Goal: Navigation & Orientation: Find specific page/section

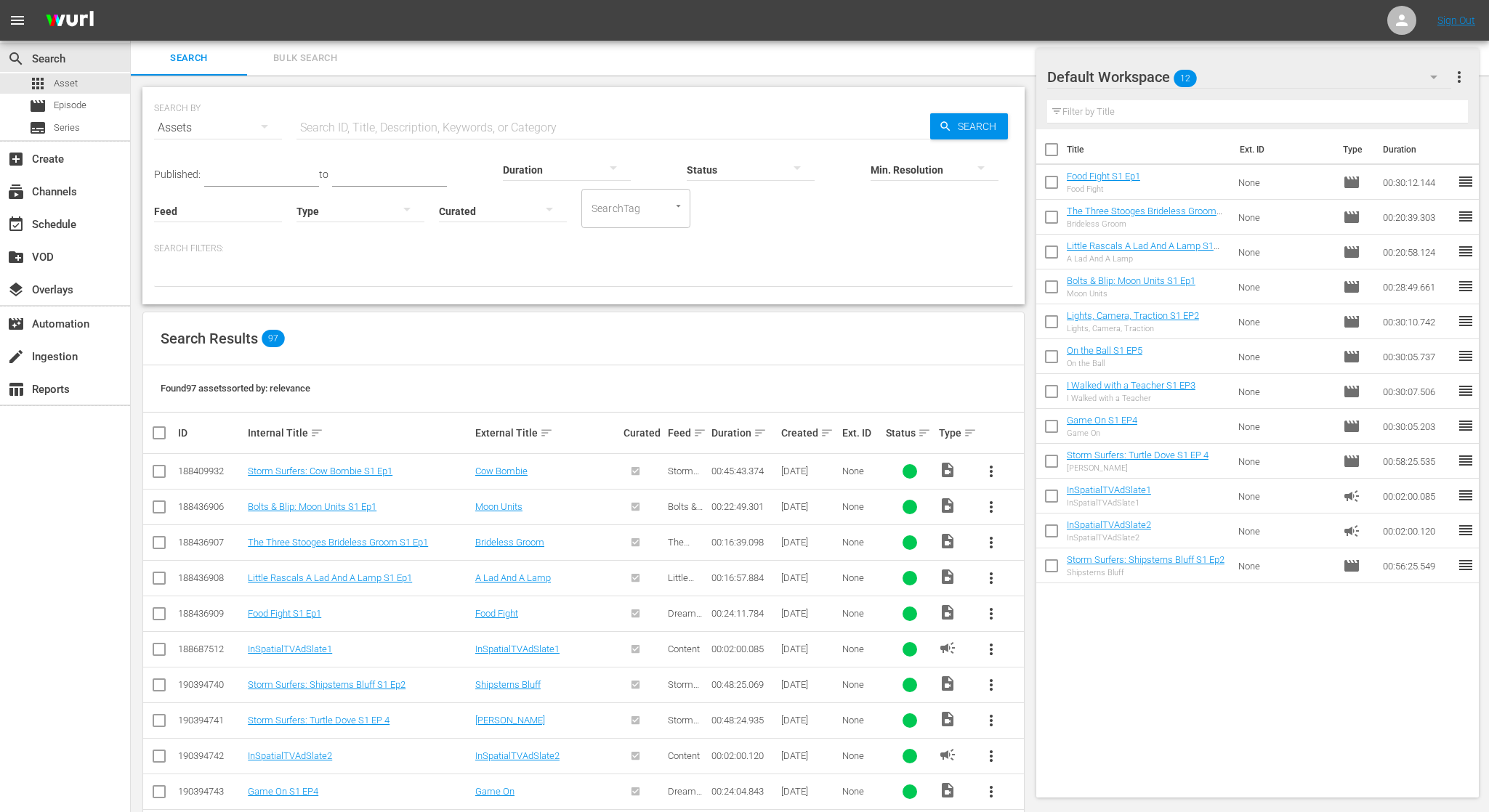
scroll to position [3051, 0]
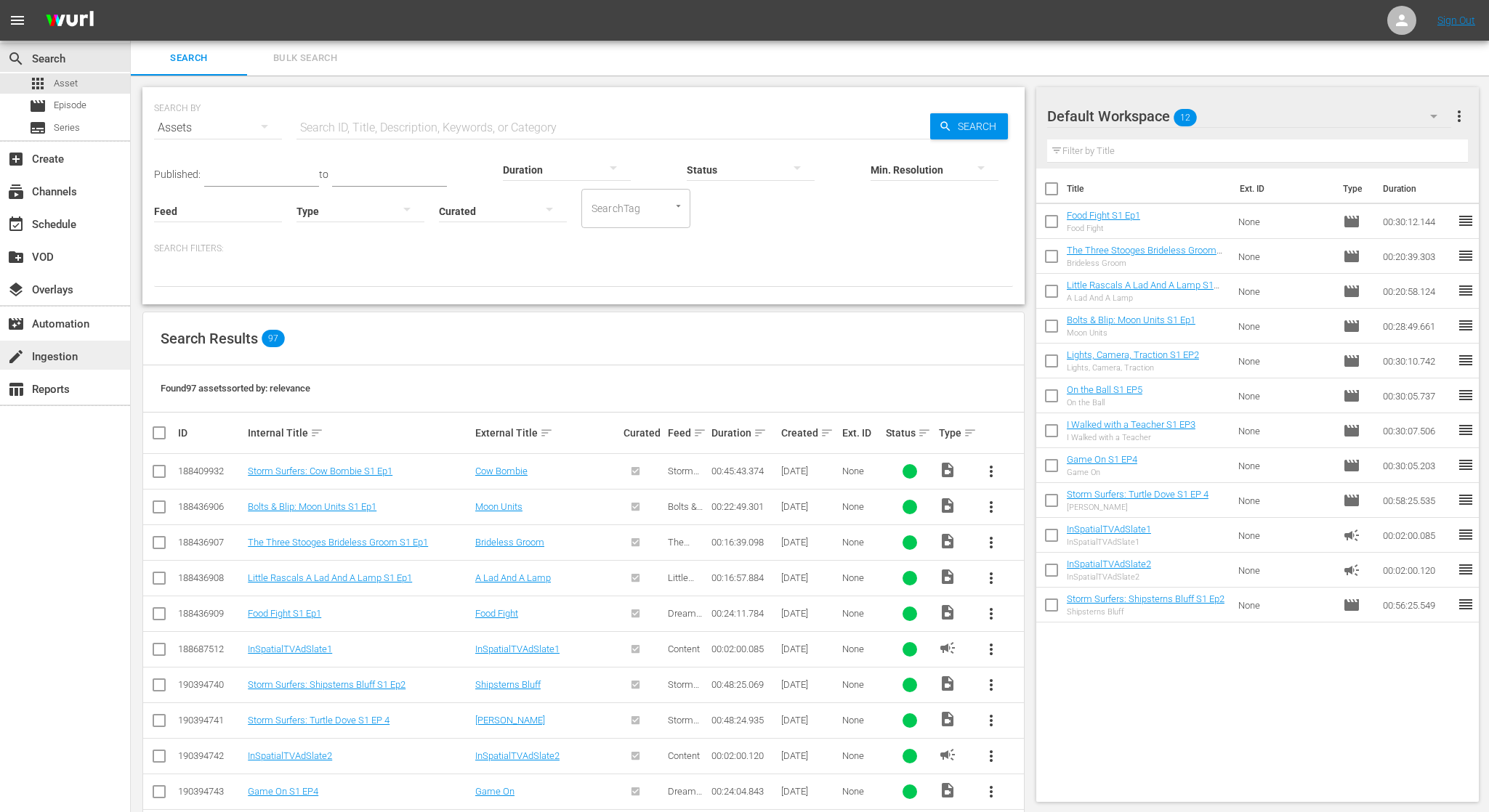
click at [83, 346] on div "create Ingestion" at bounding box center [65, 355] width 130 height 29
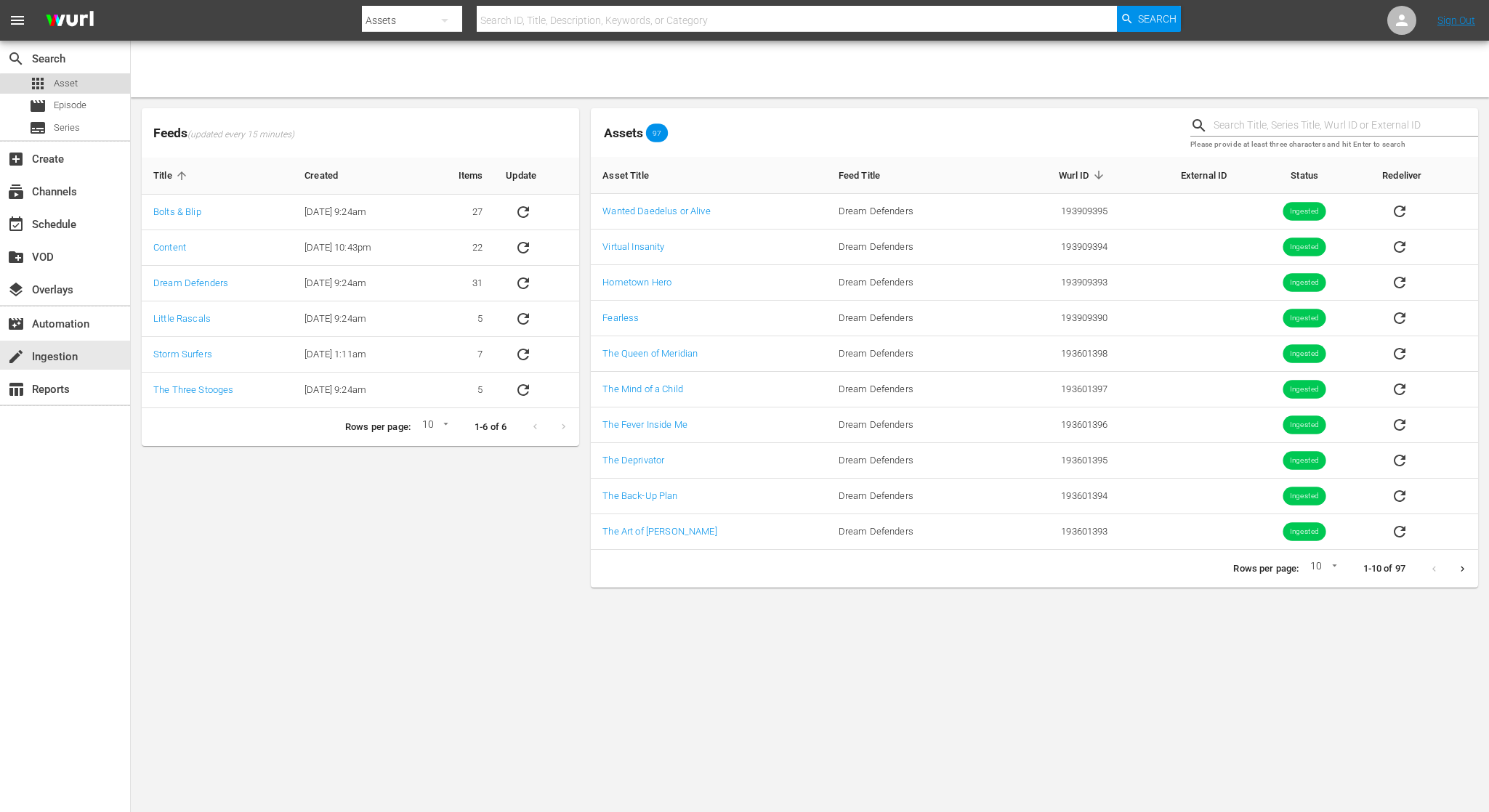
click at [67, 85] on span "Asset" at bounding box center [65, 83] width 24 height 14
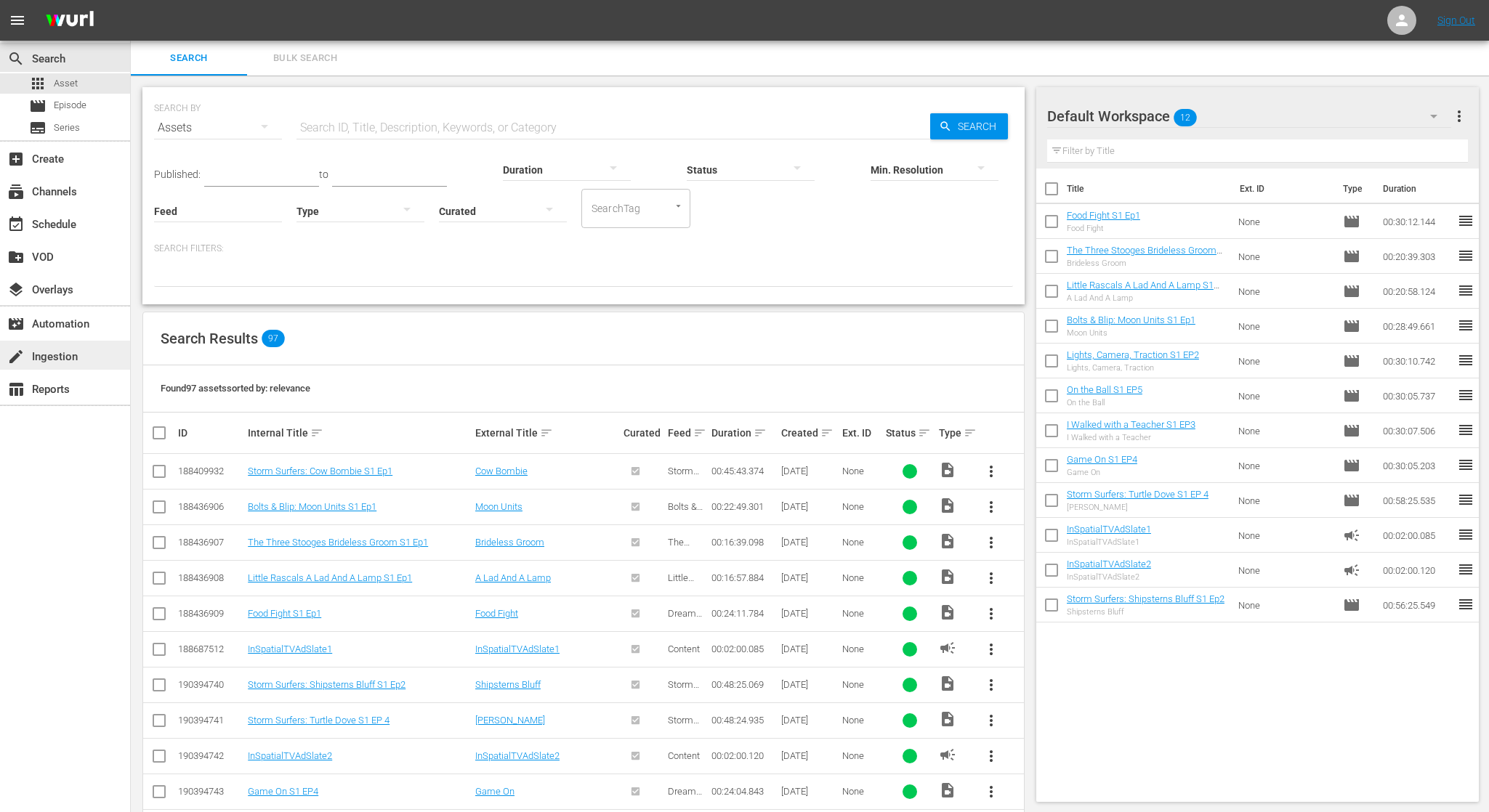
click at [66, 355] on div "create Ingestion" at bounding box center [41, 355] width 82 height 13
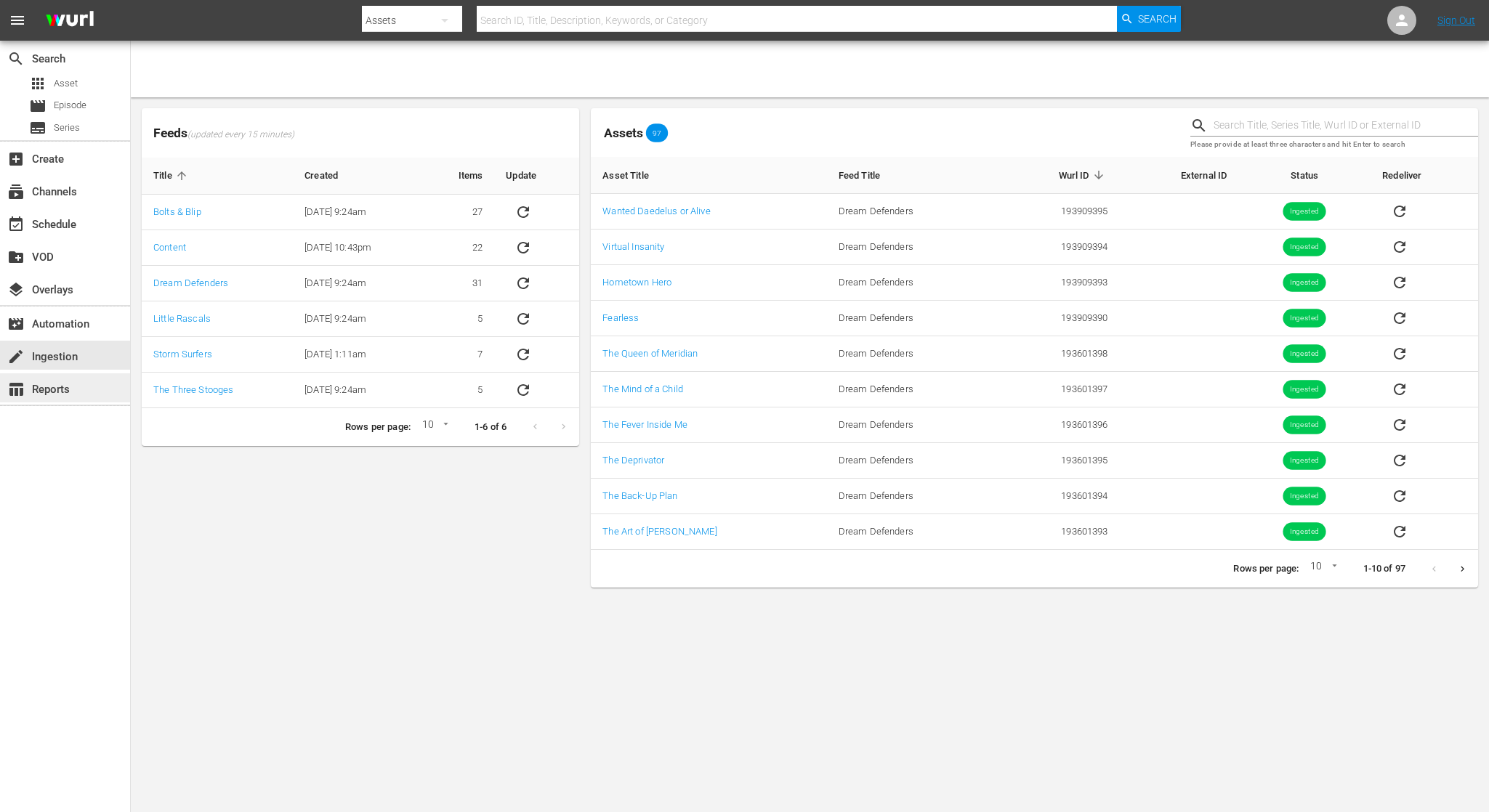
click at [72, 395] on div "table_chart Reports" at bounding box center [65, 388] width 130 height 29
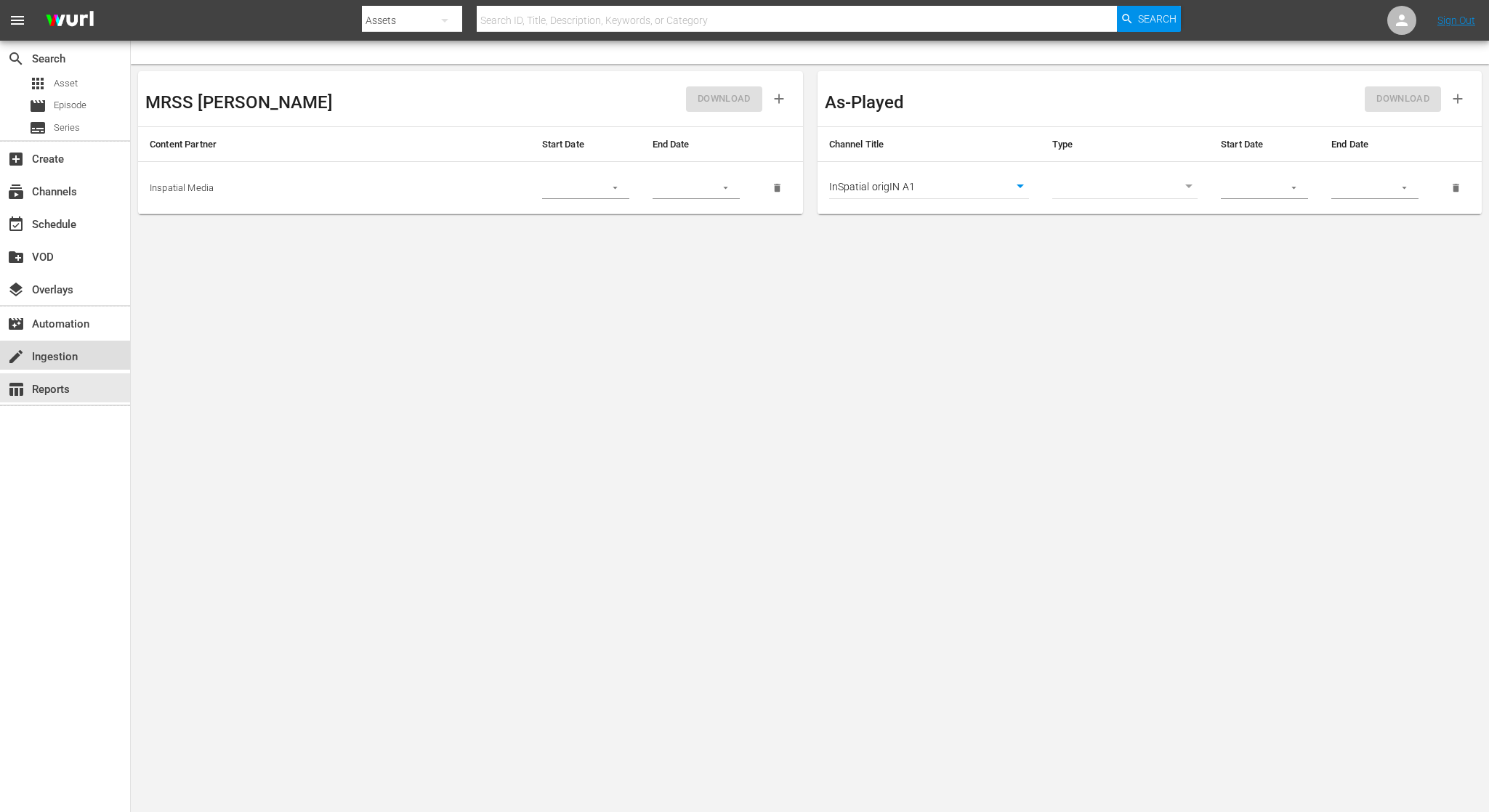
click at [70, 356] on div "create Ingestion" at bounding box center [41, 355] width 82 height 13
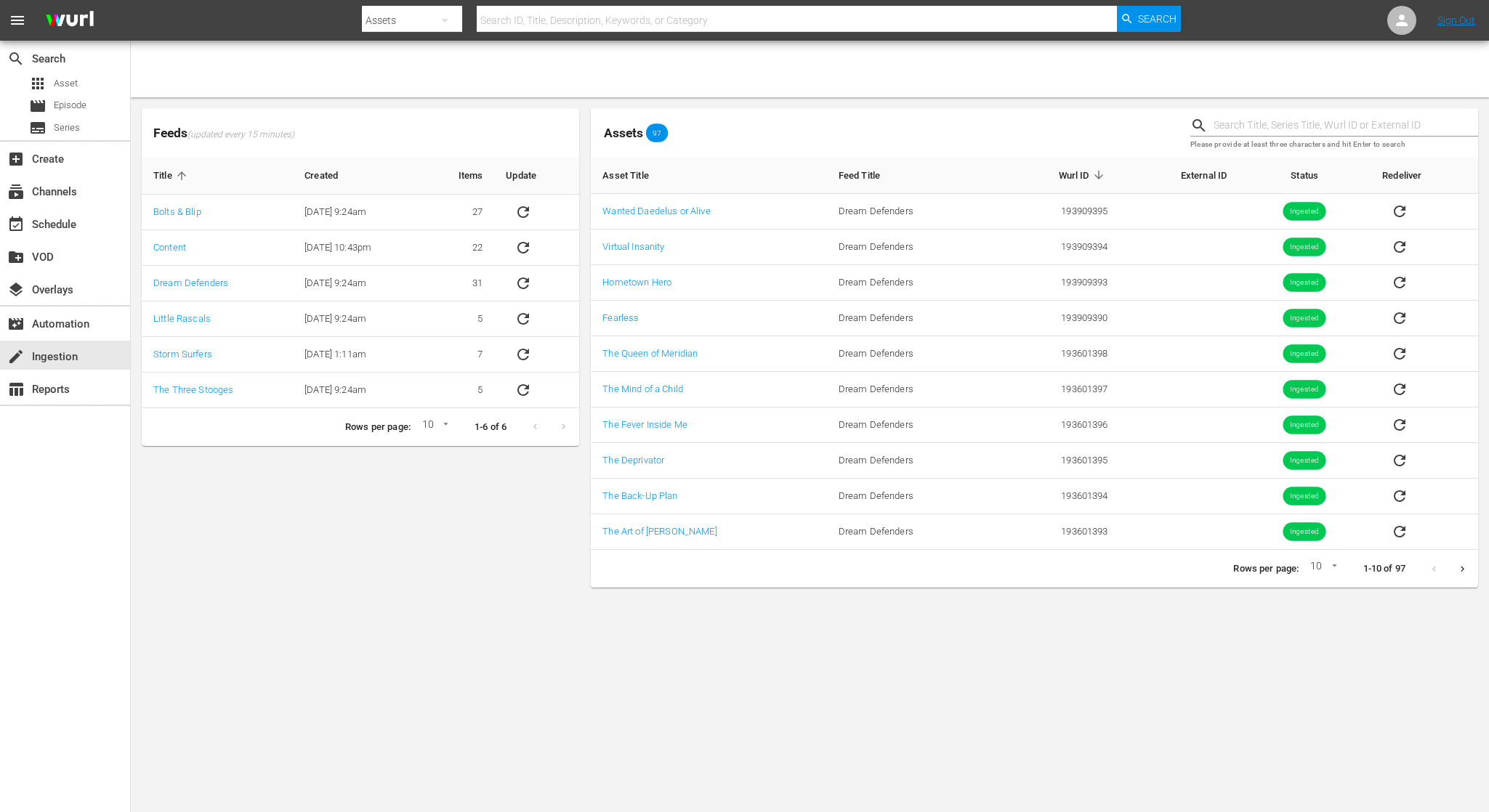
click at [1460, 568] on icon "Next page" at bounding box center [1461, 568] width 10 height 10
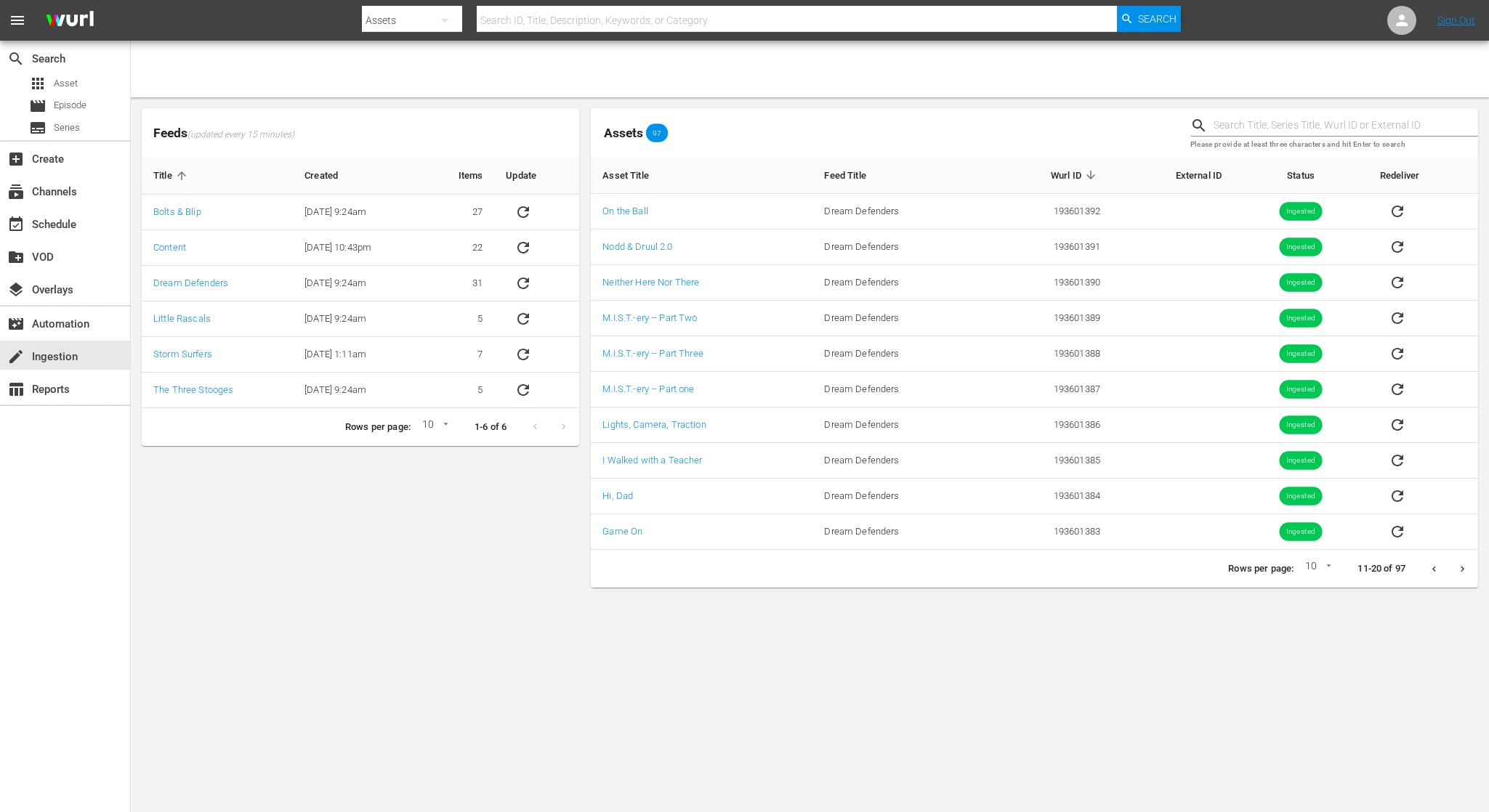
click at [1459, 572] on icon "Next page" at bounding box center [1461, 568] width 10 height 10
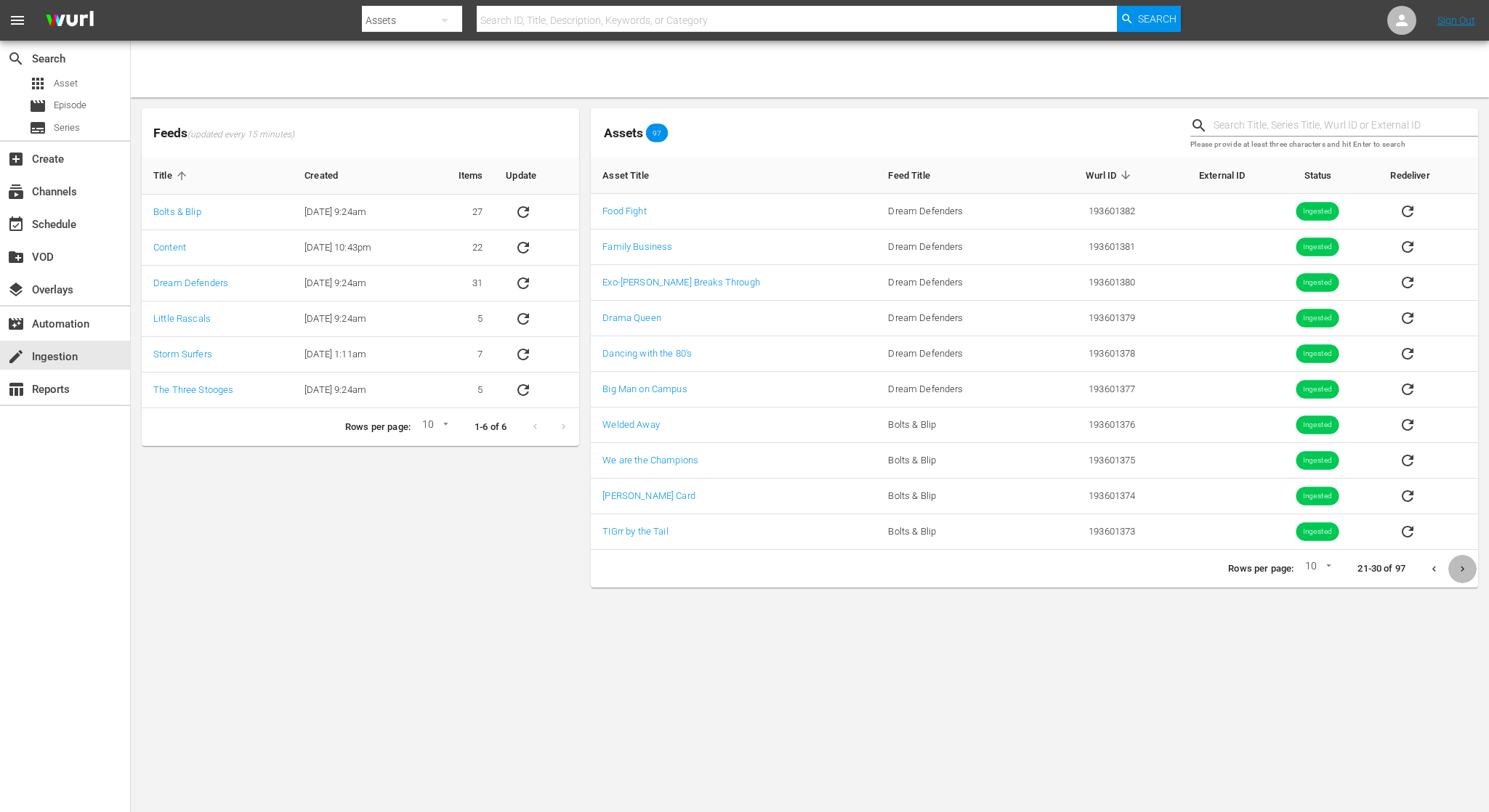
click at [1459, 572] on icon "Next page" at bounding box center [1461, 568] width 10 height 10
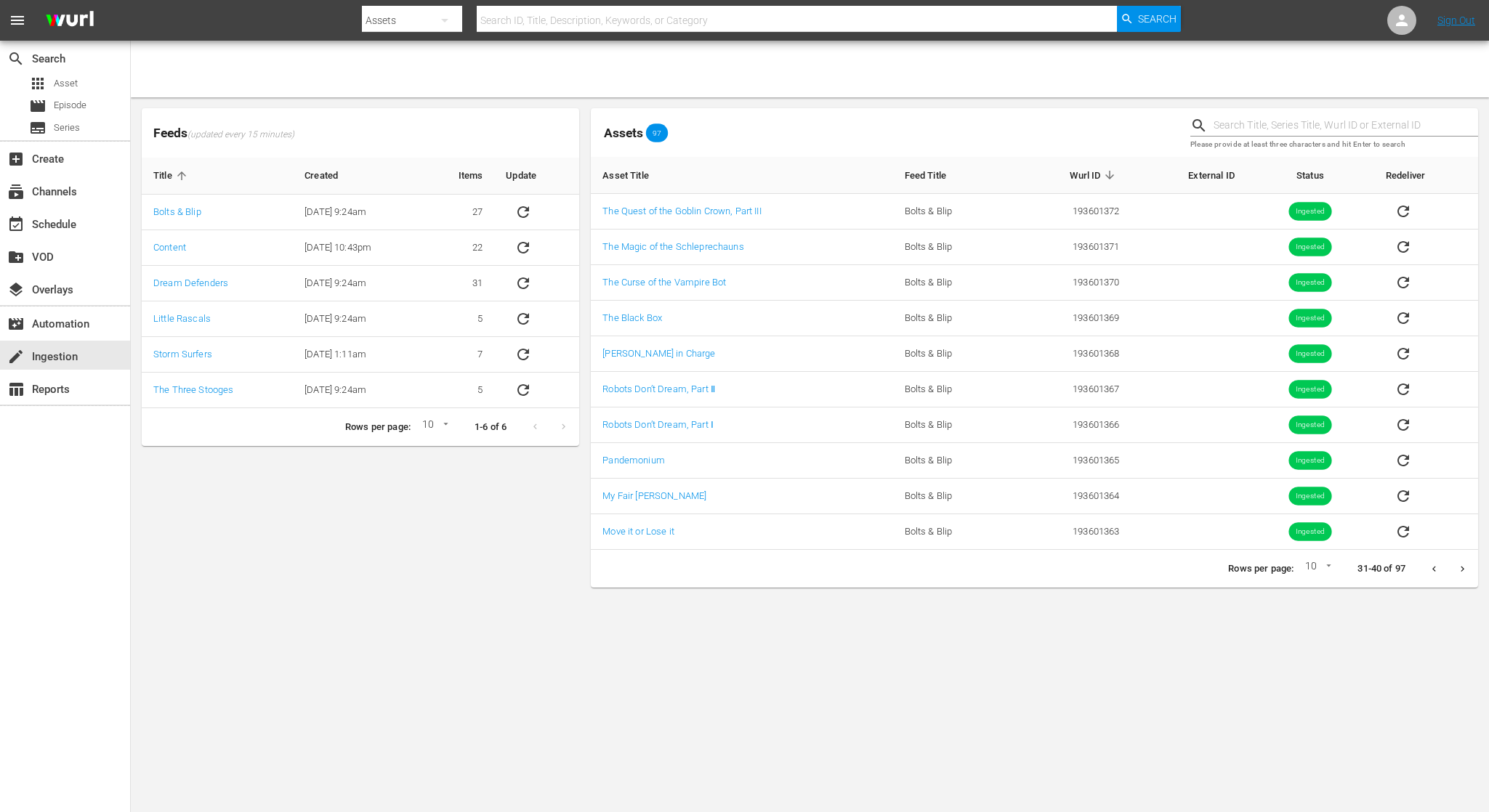
click at [1316, 563] on body "menu Search By Assets Search ID, Title, Description, Keywords, or Category Sear…" at bounding box center [744, 406] width 1489 height 812
click at [1319, 591] on li "15" at bounding box center [1314, 593] width 35 height 24
type input "15"
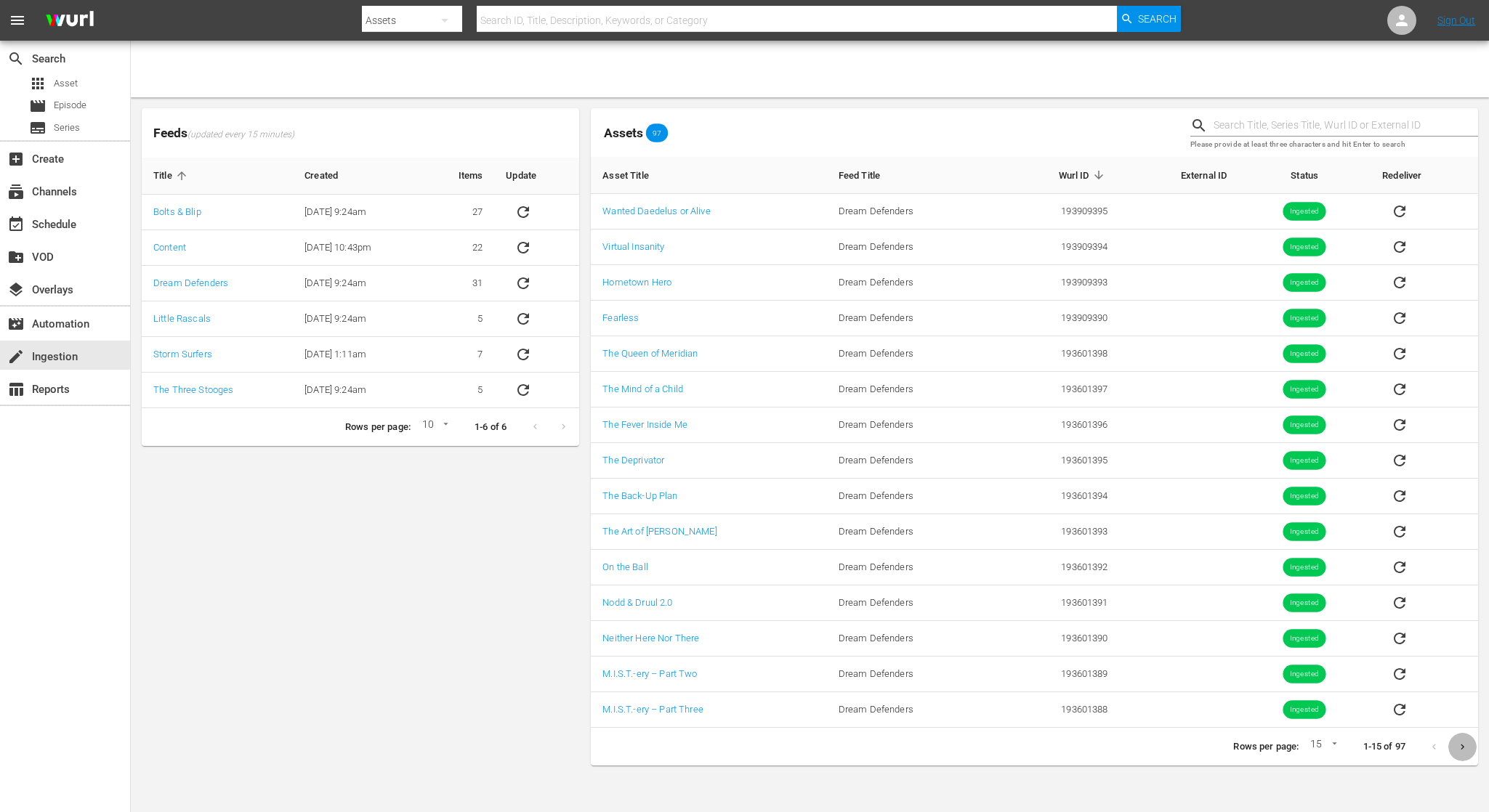
click at [1461, 750] on icon "Next page" at bounding box center [1461, 747] width 10 height 10
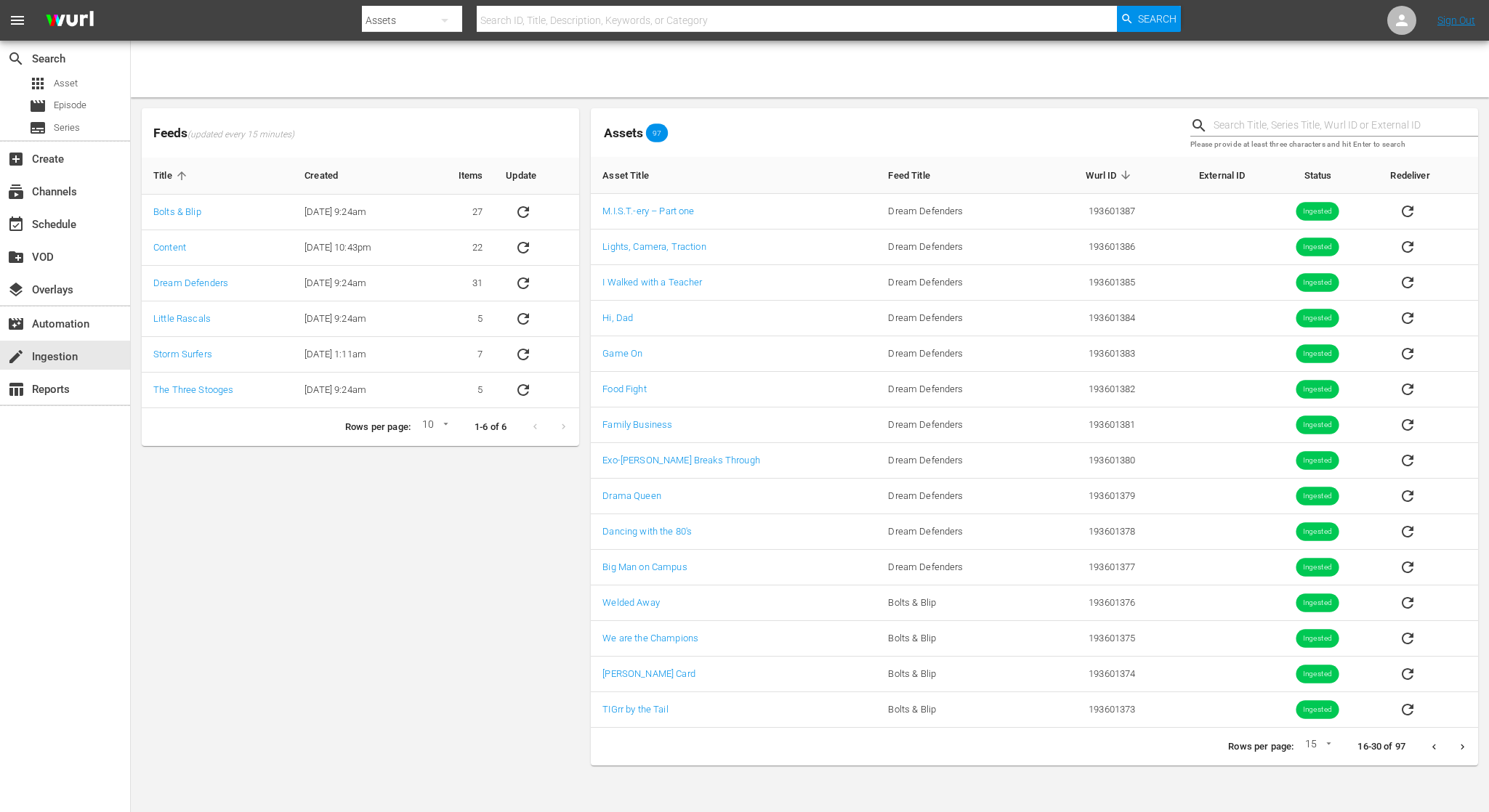
click at [1461, 750] on icon "Next page" at bounding box center [1461, 747] width 10 height 10
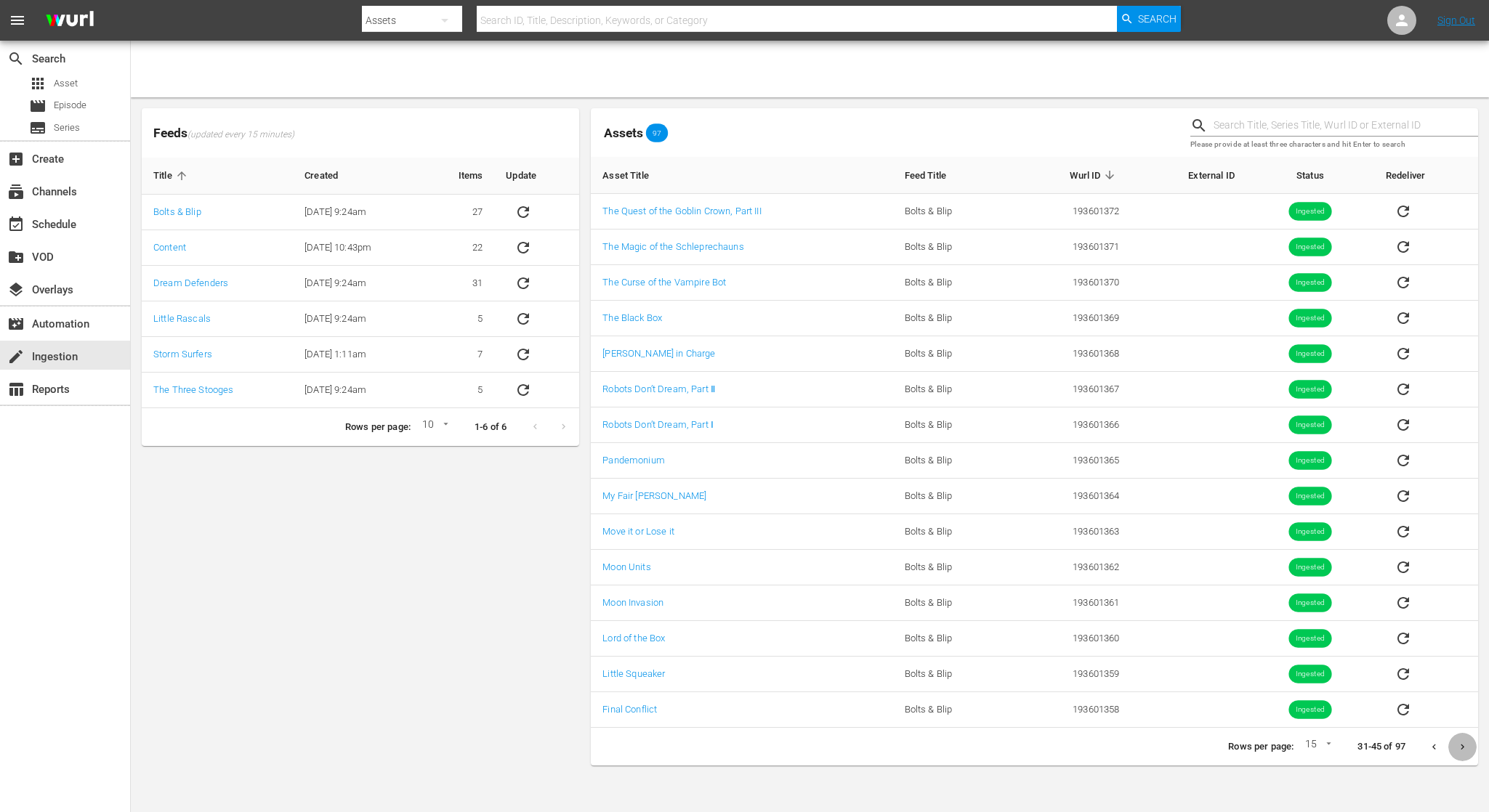
click at [1461, 750] on icon "Next page" at bounding box center [1461, 747] width 10 height 10
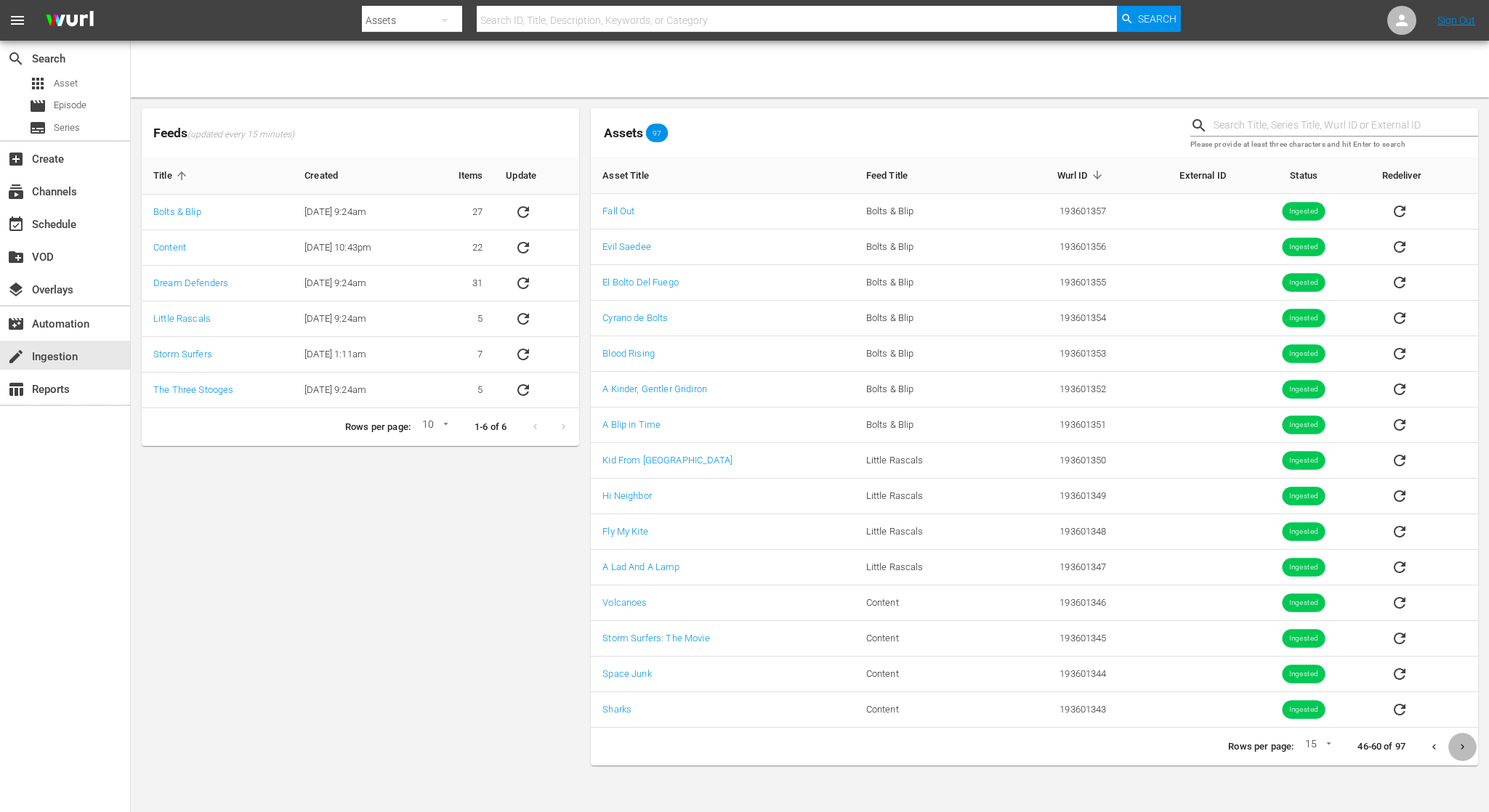
click at [1461, 750] on icon "Next page" at bounding box center [1461, 747] width 10 height 10
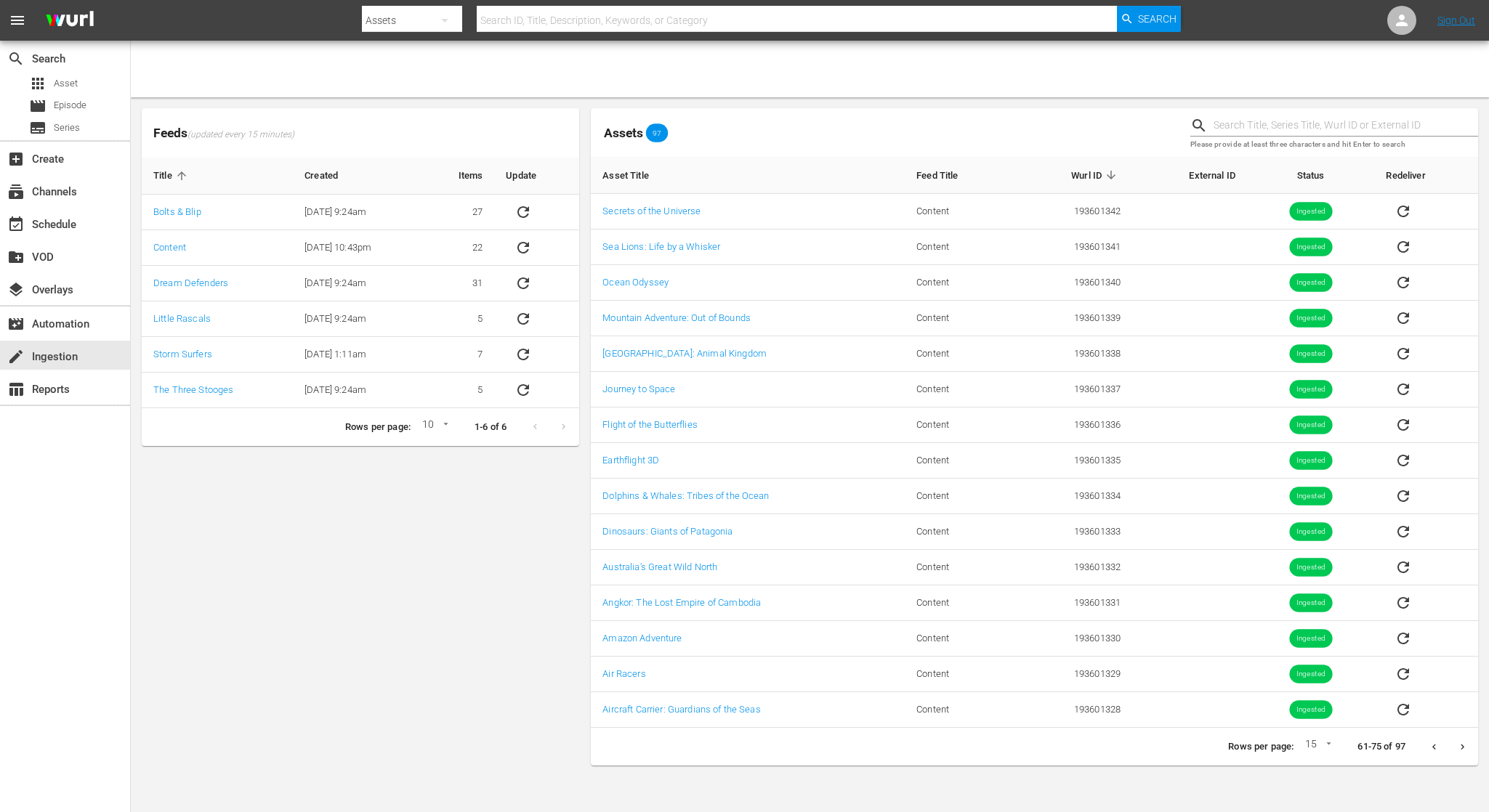
click at [1461, 750] on icon "Next page" at bounding box center [1461, 747] width 10 height 10
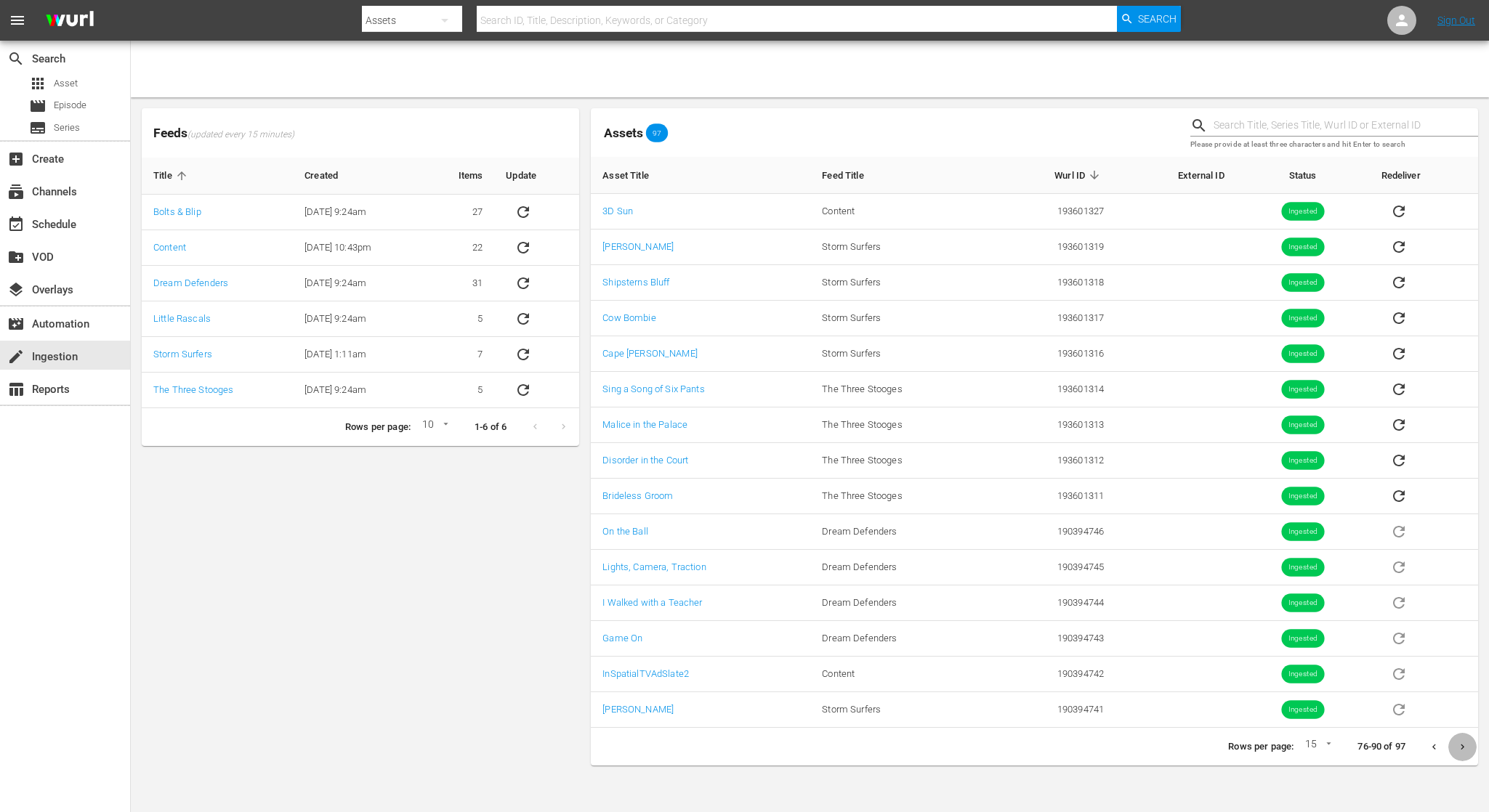
click at [1461, 750] on icon "Next page" at bounding box center [1461, 747] width 10 height 10
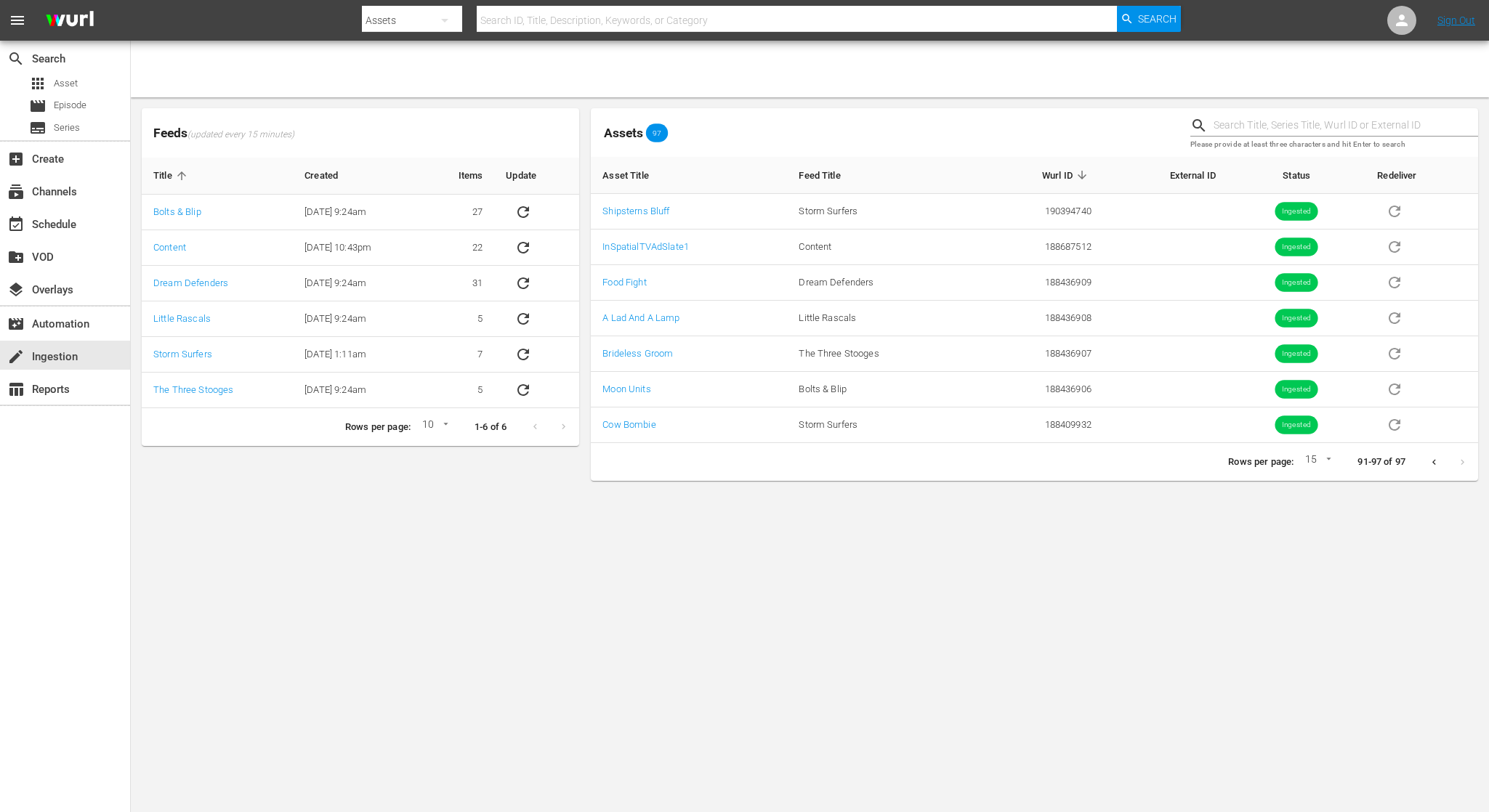
click at [1428, 463] on icon "Previous page" at bounding box center [1433, 462] width 10 height 10
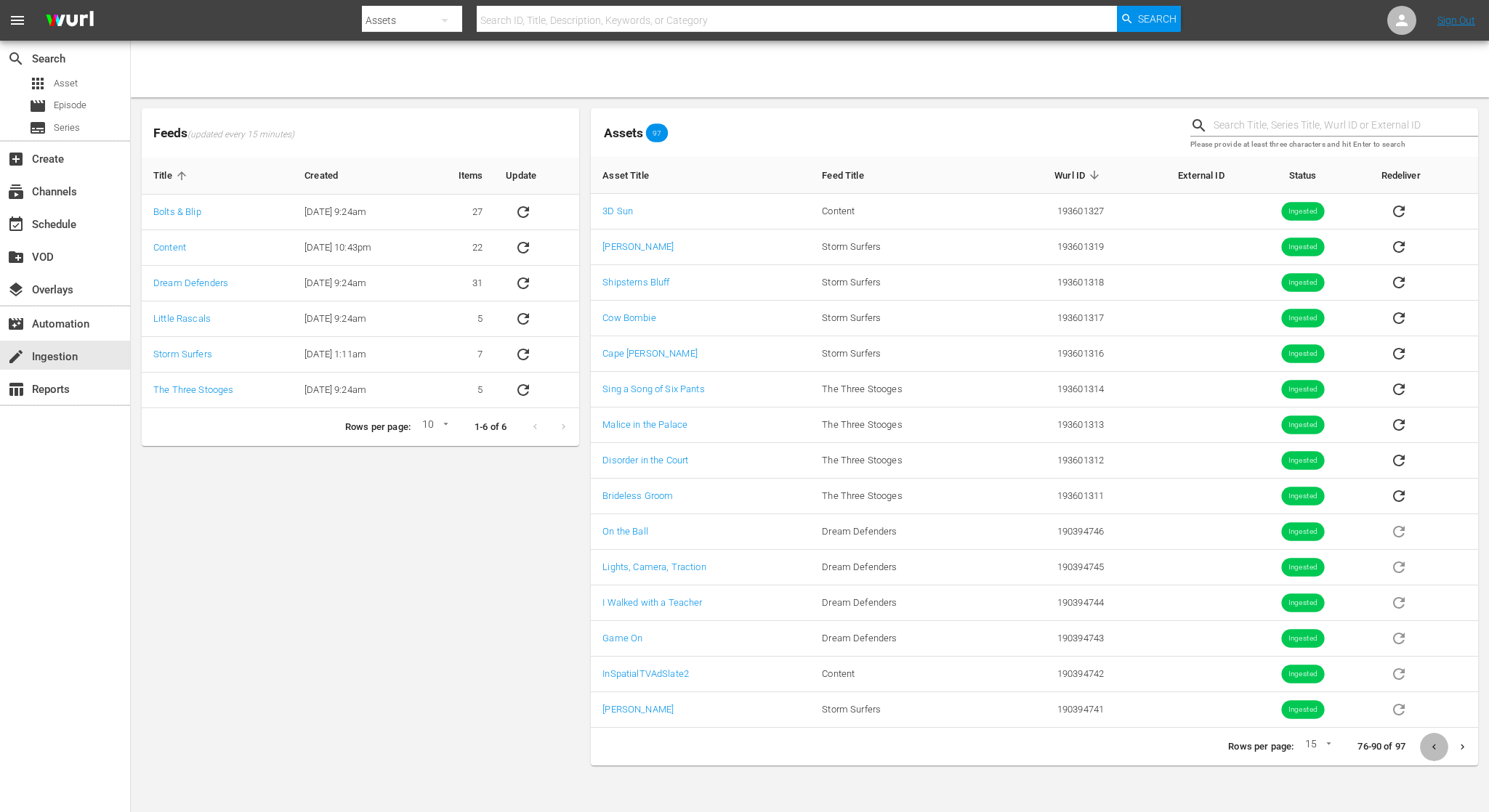
click at [1437, 749] on icon "Previous page" at bounding box center [1433, 747] width 10 height 10
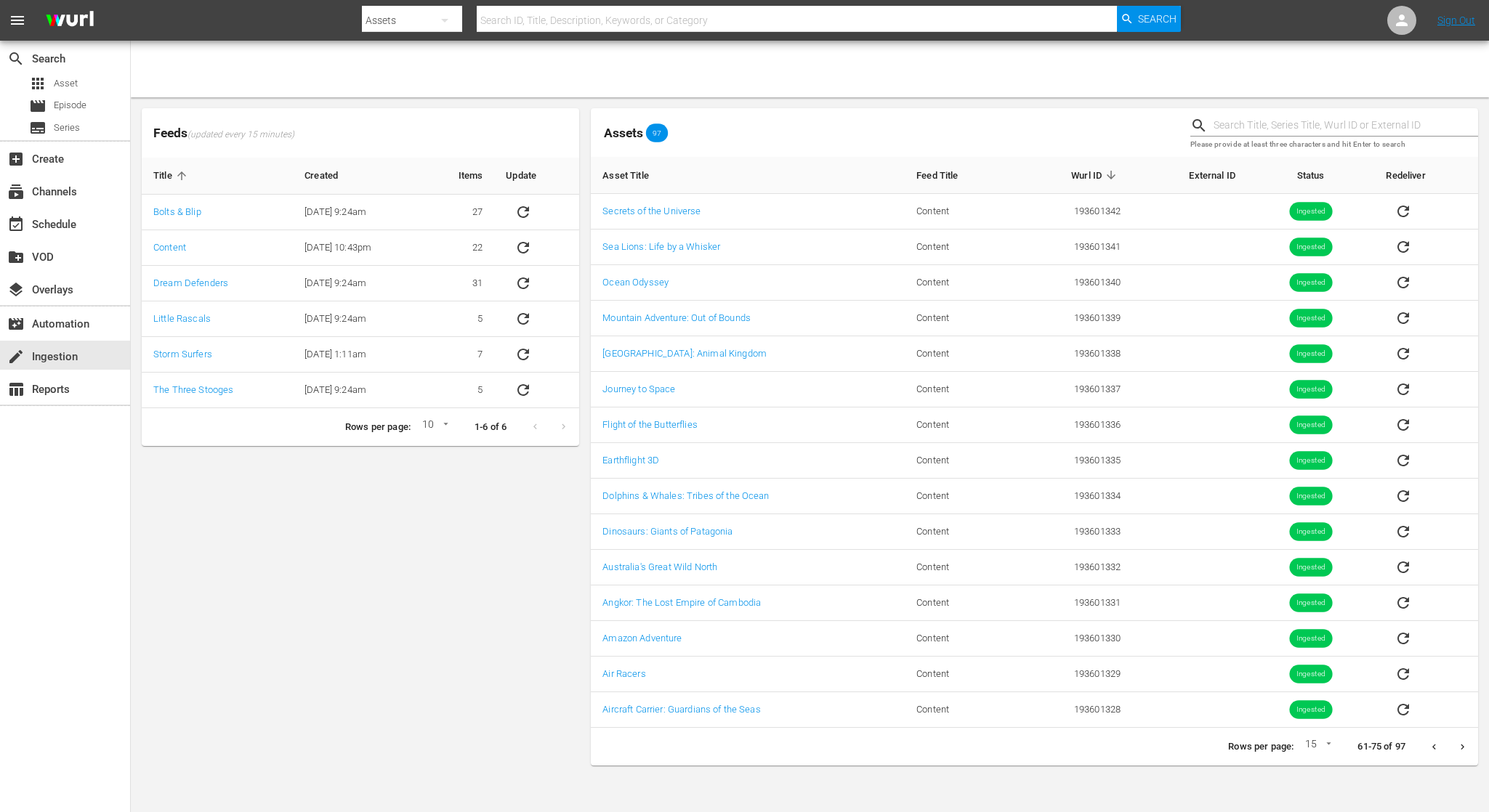
click at [1437, 749] on icon "Previous page" at bounding box center [1433, 747] width 10 height 10
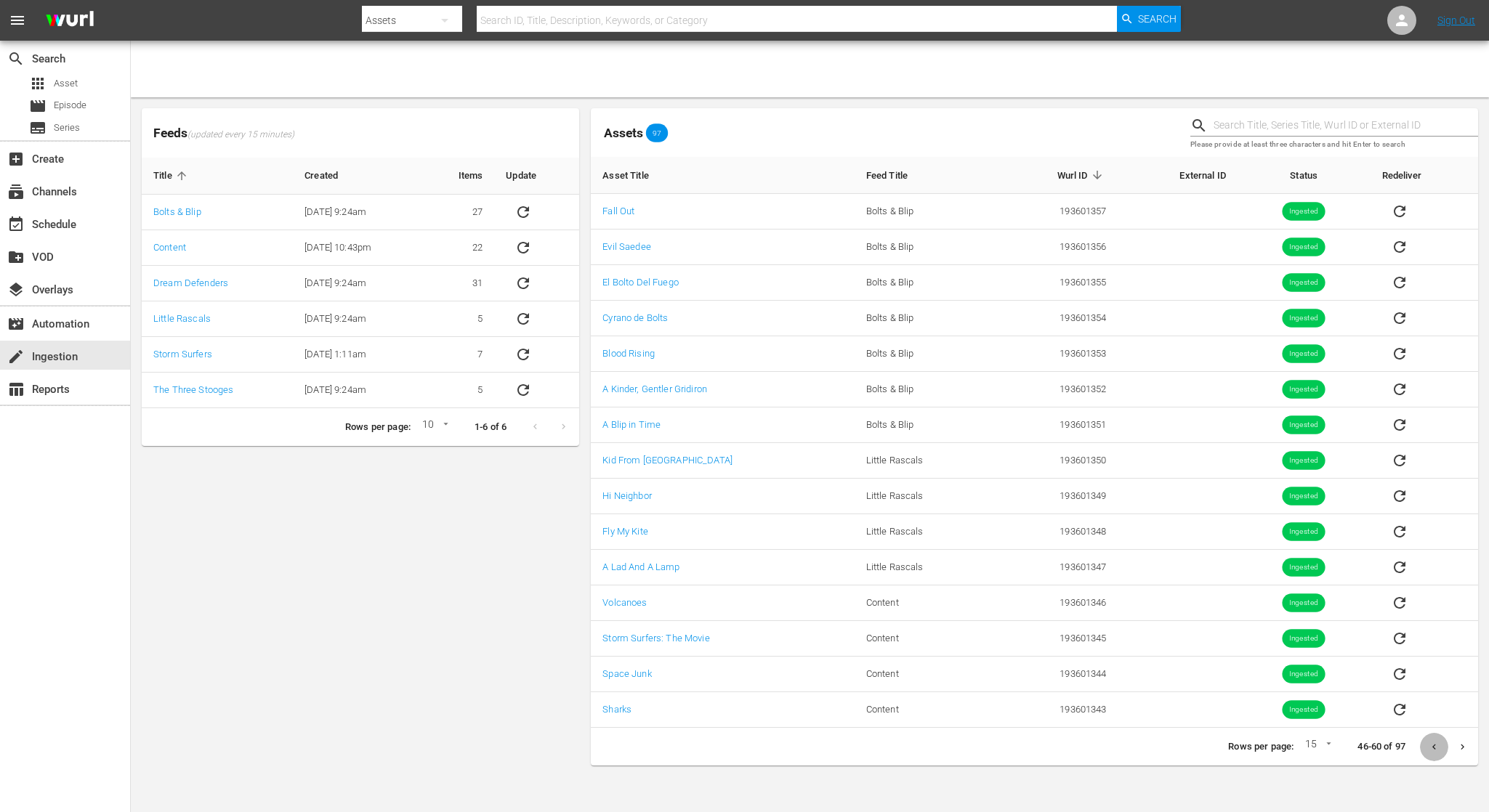
click at [1437, 749] on icon "Previous page" at bounding box center [1433, 747] width 10 height 10
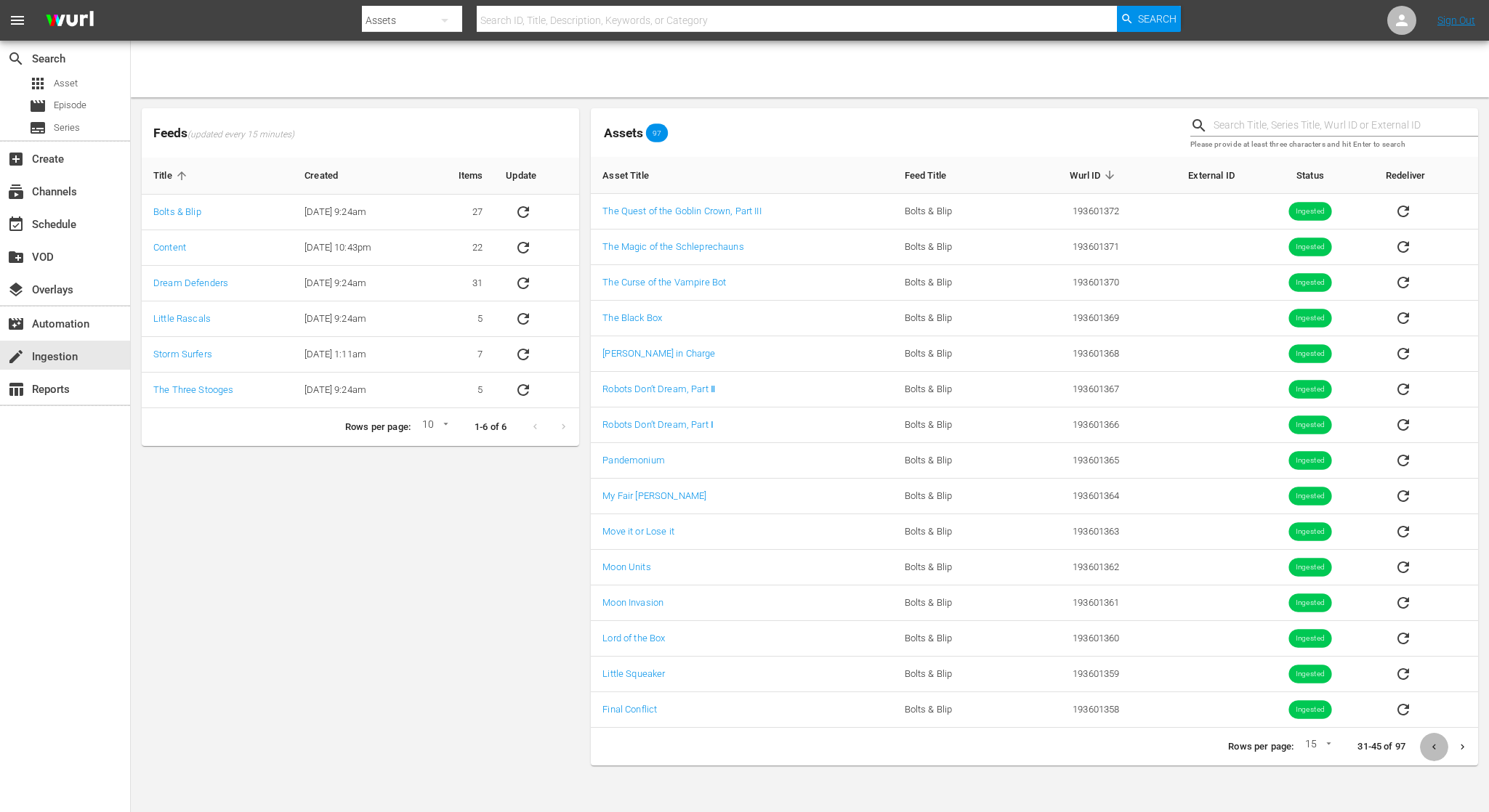
click at [1437, 749] on icon "Previous page" at bounding box center [1433, 747] width 10 height 10
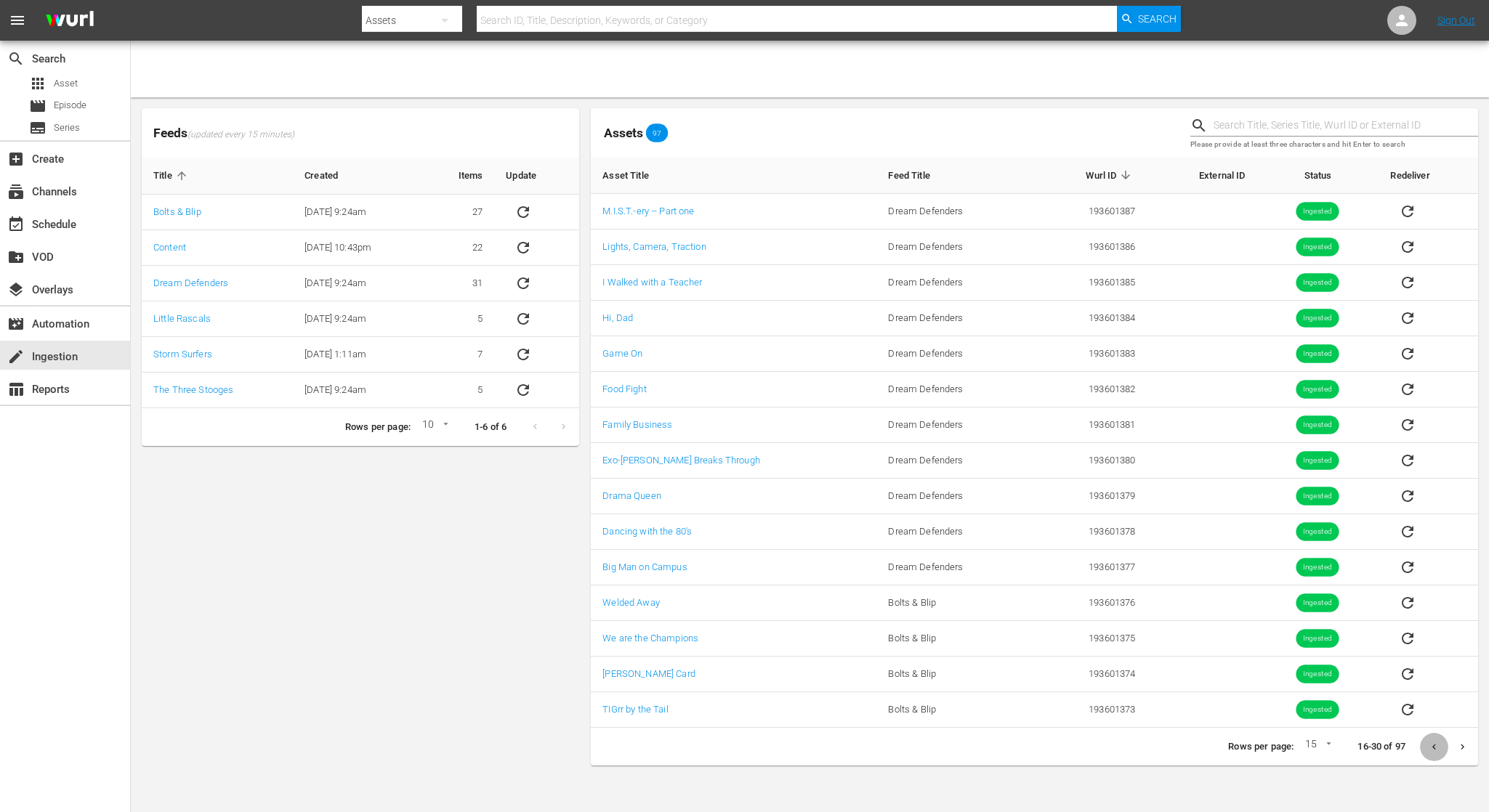
click at [1437, 749] on icon "Previous page" at bounding box center [1433, 747] width 10 height 10
